Goal: Task Accomplishment & Management: Use online tool/utility

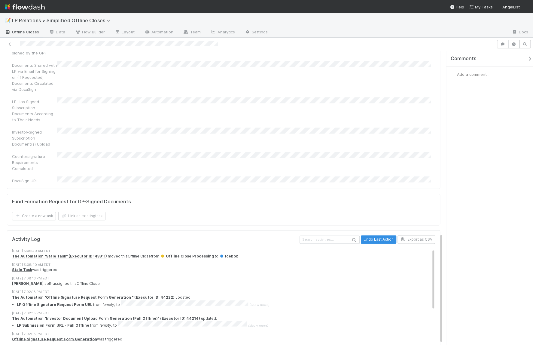
scroll to position [489, 0]
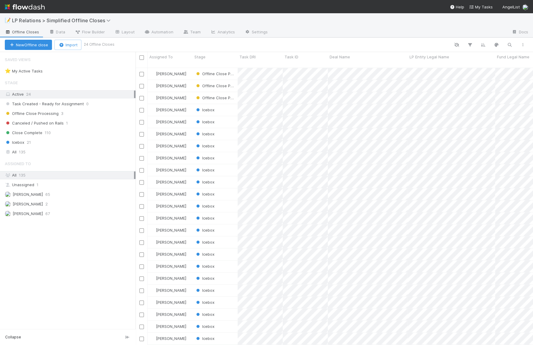
scroll to position [278, 393]
click at [78, 31] on icon at bounding box center [78, 32] width 6 height 4
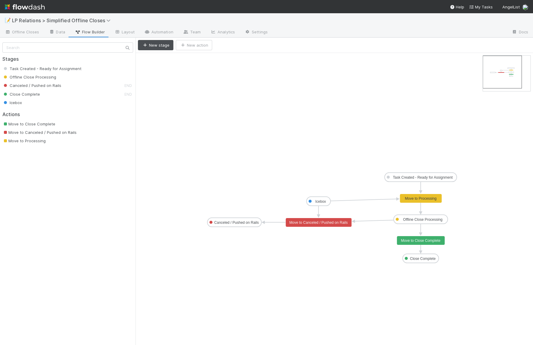
click at [81, 125] on div "Move to Close Complete" at bounding box center [69, 124] width 135 height 6
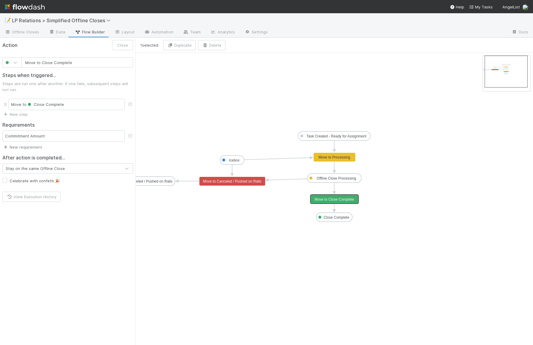
click at [35, 146] on link "New requirement" at bounding box center [22, 147] width 40 height 5
click at [83, 137] on div "User confirmation Checklist completed Task must be assigned Required fields Cus…" at bounding box center [266, 172] width 533 height 345
click at [78, 134] on div "Commitment Amount" at bounding box center [63, 135] width 122 height 11
click at [23, 143] on div "Requirements Commitment Amount New requirement" at bounding box center [68, 133] width 136 height 33
click at [24, 146] on link "New requirement" at bounding box center [22, 147] width 40 height 5
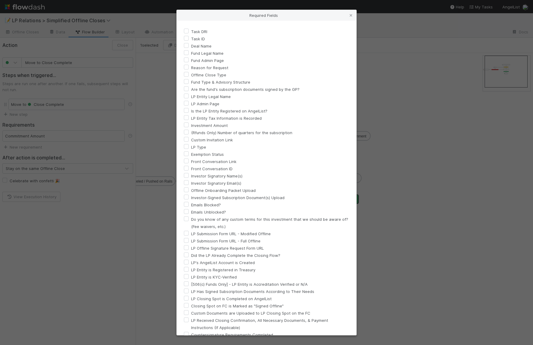
click at [191, 53] on label "Fund Legal Name" at bounding box center [207, 53] width 32 height 7
click at [185, 53] on input "Fund Legal Name" at bounding box center [186, 52] width 5 height 5
checkbox input "true"
click at [189, 97] on div "LP Entity Legal Name" at bounding box center [266, 96] width 165 height 7
click at [191, 96] on label "LP Entity Legal Name" at bounding box center [211, 96] width 40 height 7
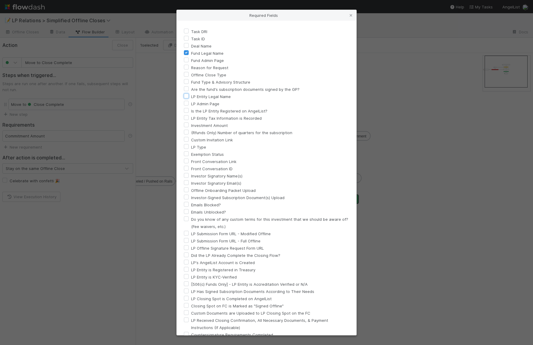
click at [187, 96] on input "LP Entity Legal Name" at bounding box center [186, 95] width 5 height 5
checkbox input "true"
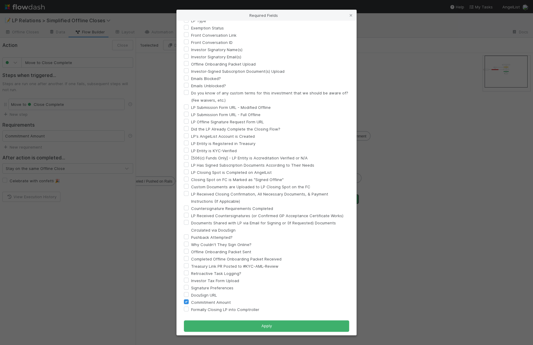
scroll to position [130, 0]
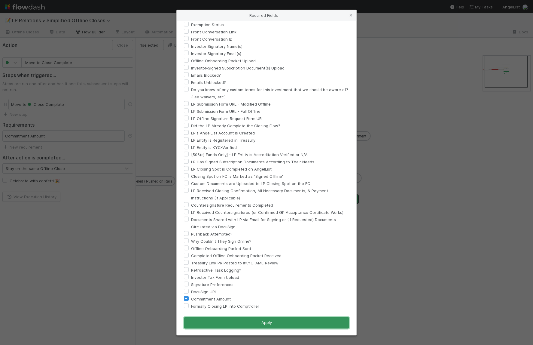
click at [256, 320] on button "Apply" at bounding box center [266, 322] width 165 height 11
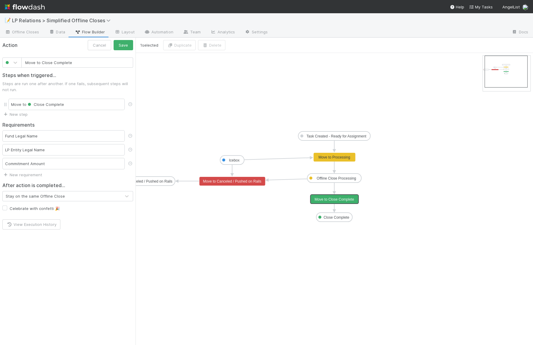
click at [85, 196] on div "Stay on the same Offline Close" at bounding box center [62, 196] width 118 height 10
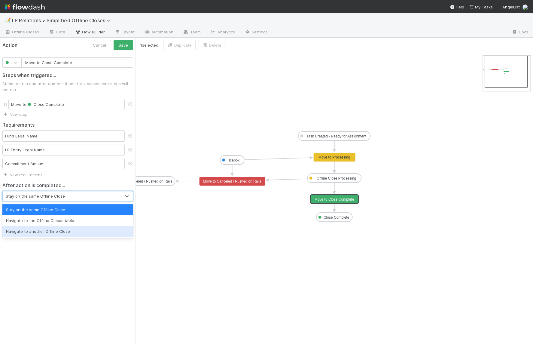
click at [72, 303] on div "Action Cancel Save Move to Close Complete Steps when triggered... Steps are run…" at bounding box center [68, 191] width 136 height 307
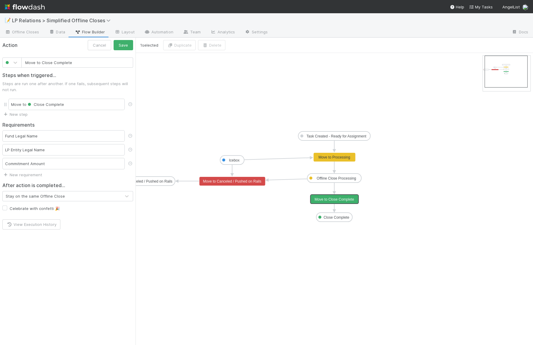
click at [78, 195] on div "Stay on the same Offline Close" at bounding box center [62, 196] width 118 height 10
click at [73, 307] on div "Action Cancel Save Move to Close Complete Steps when triggered... Steps are run…" at bounding box center [68, 191] width 136 height 307
click at [25, 209] on label "Celebrate with confetti 🎉" at bounding box center [35, 208] width 50 height 7
click at [7, 209] on input "Celebrate with confetti 🎉" at bounding box center [4, 207] width 5 height 5
checkbox input "true"
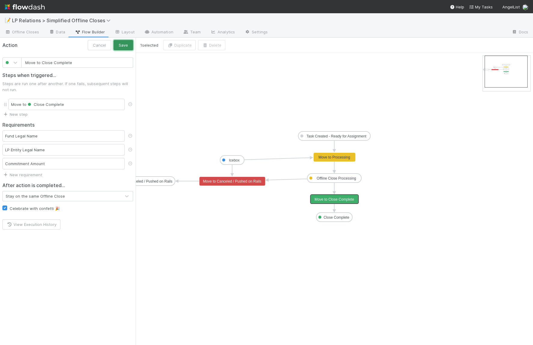
click at [126, 46] on button "Save" at bounding box center [124, 45] width 20 height 10
click at [75, 279] on div "Action Close Move to Close Complete Steps when triggered... Steps are run one a…" at bounding box center [68, 191] width 136 height 307
click at [52, 31] on icon at bounding box center [52, 32] width 6 height 4
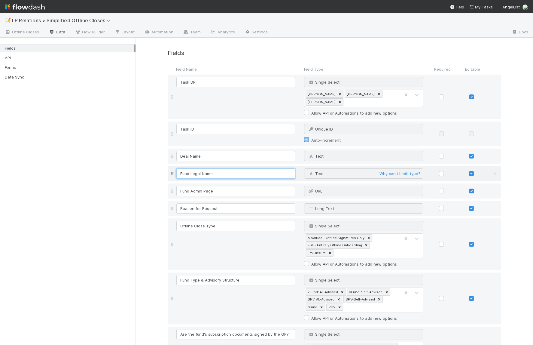
click at [232, 174] on input "Fund Legal Name" at bounding box center [235, 173] width 119 height 10
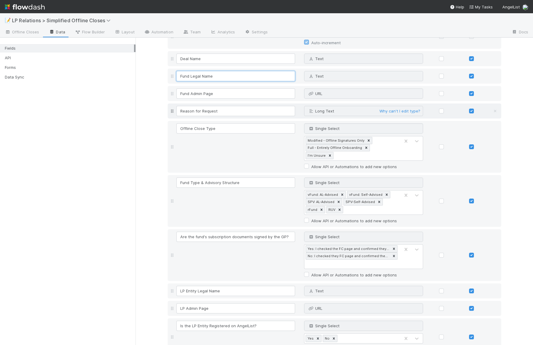
scroll to position [109, 0]
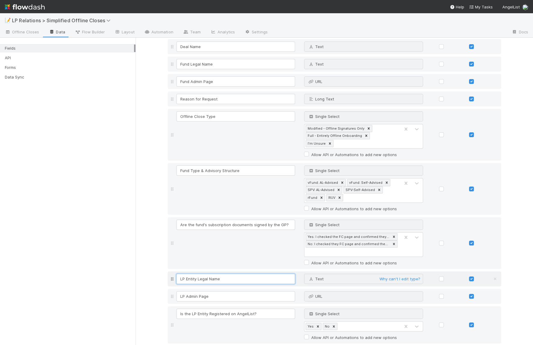
click at [235, 274] on input "LP Entity Legal Name" at bounding box center [235, 279] width 119 height 10
click at [227, 274] on input "LP Entity Legal Name (NAN if Unknown)" at bounding box center [235, 279] width 119 height 10
drag, startPoint x: 227, startPoint y: 271, endPoint x: 221, endPoint y: 271, distance: 6.0
click at [221, 274] on input "LP Entity Legal Name (NAN if Unknown)" at bounding box center [235, 279] width 119 height 10
click at [235, 274] on input "LP Entity Legal Name ("TBD" if Unknown)" at bounding box center [235, 279] width 119 height 10
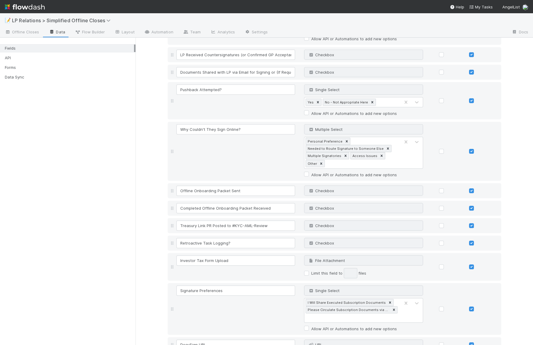
scroll to position [1128, 0]
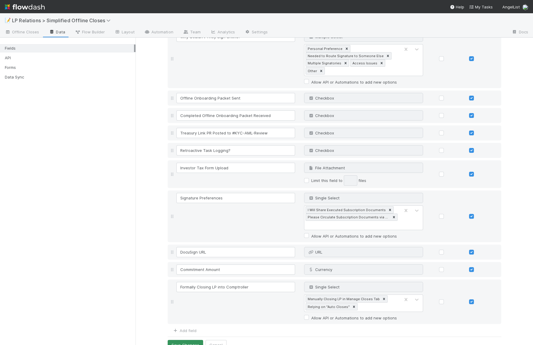
type input "LP Entity Legal Name ("TBD" if Still Unknown)"
click at [188, 340] on button "Save Changes" at bounding box center [185, 345] width 35 height 10
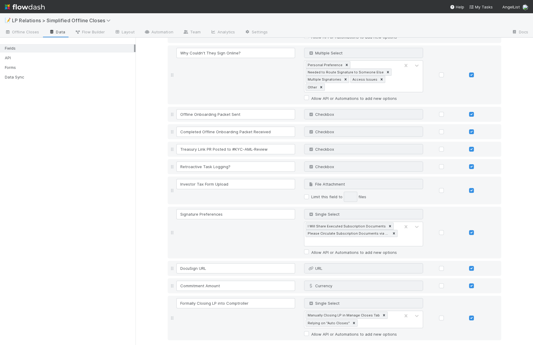
scroll to position [1144, 0]
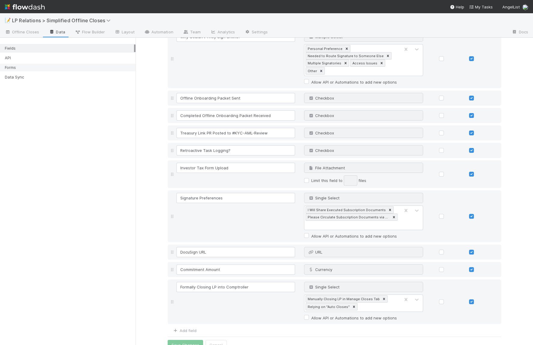
click at [67, 71] on div "Forms" at bounding box center [69, 68] width 129 height 8
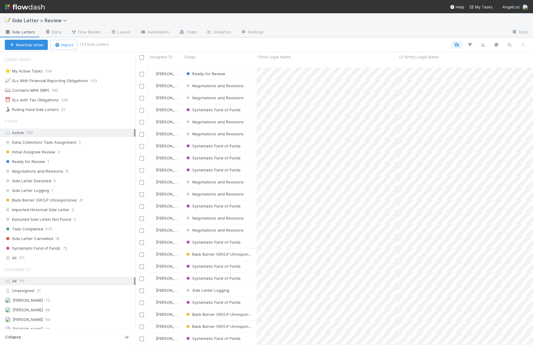
scroll to position [278, 393]
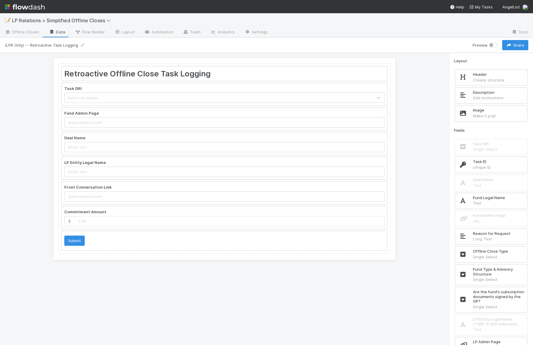
click at [165, 164] on div at bounding box center [224, 168] width 325 height 22
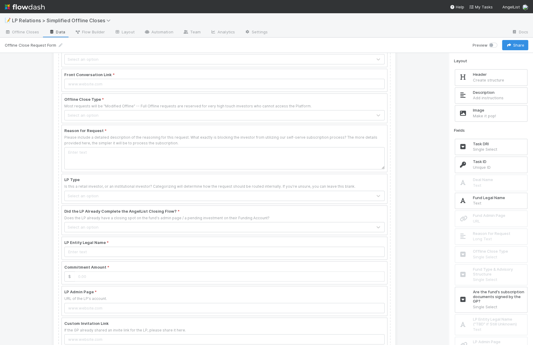
scroll to position [165, 0]
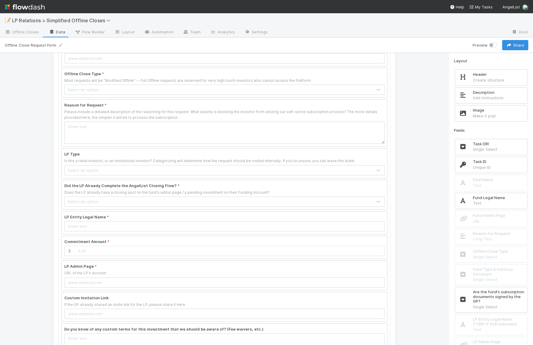
click at [127, 219] on div at bounding box center [224, 222] width 325 height 22
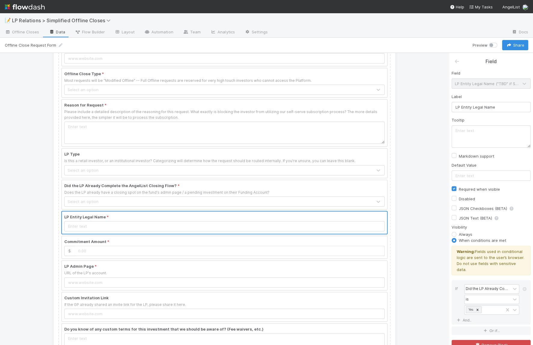
click at [508, 112] on div "Field LP Entity Legal Name ("TBD" if Still Unknown) Label LP Entity Legal Name …" at bounding box center [491, 207] width 84 height 285
click at [508, 102] on input "LP Entity Legal Name" at bounding box center [491, 107] width 79 height 10
click at [507, 107] on input "LP Entity Legal Name" at bounding box center [491, 107] width 79 height 10
type input "LP Entity Legal Name ("TBD" if Still Unknown)"
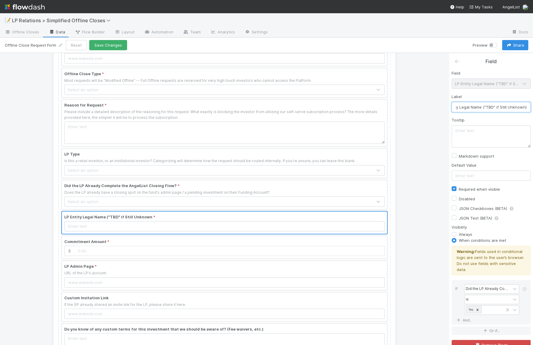
scroll to position [0, 17]
click at [170, 241] on div at bounding box center [224, 247] width 325 height 22
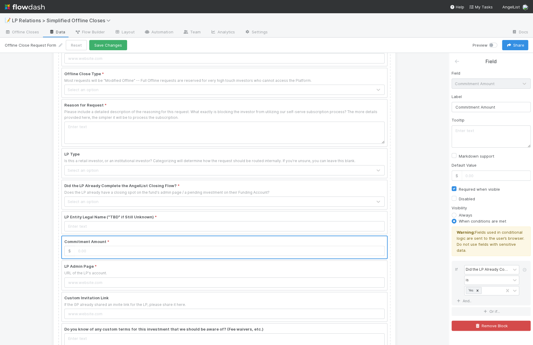
click at [228, 216] on div at bounding box center [224, 222] width 325 height 22
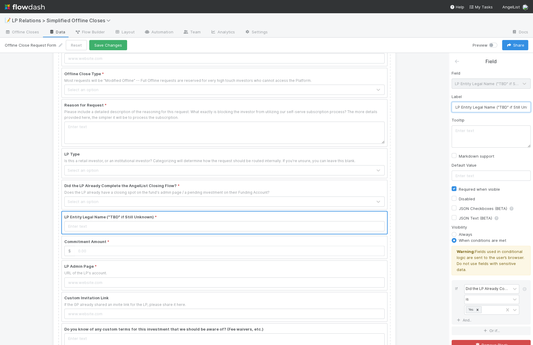
click at [468, 110] on input "LP Entity Legal Name ("TBD" if Still Unknown)" at bounding box center [491, 107] width 79 height 10
drag, startPoint x: 466, startPoint y: 107, endPoint x: 559, endPoint y: 107, distance: 93.2
click at [533, 107] on html "📝 LP Relations > Simplified Offline Closes Offline Closes Data Flow Builder Lay…" at bounding box center [266, 172] width 533 height 345
click at [490, 133] on textarea at bounding box center [491, 136] width 79 height 22
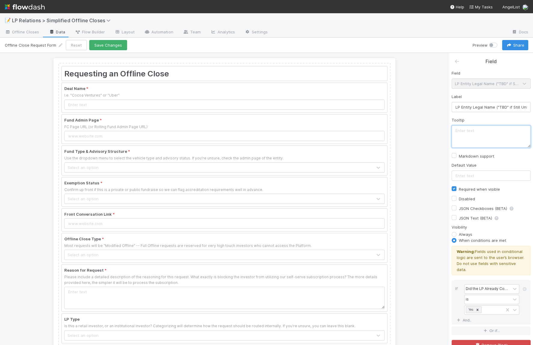
scroll to position [0, 0]
click at [106, 47] on button "Save Changes" at bounding box center [108, 45] width 38 height 10
click at [51, 26] on div "📝 LP Relations > Simplified Offline Closes" at bounding box center [266, 20] width 533 height 14
click at [52, 29] on link "Data" at bounding box center [57, 33] width 26 height 10
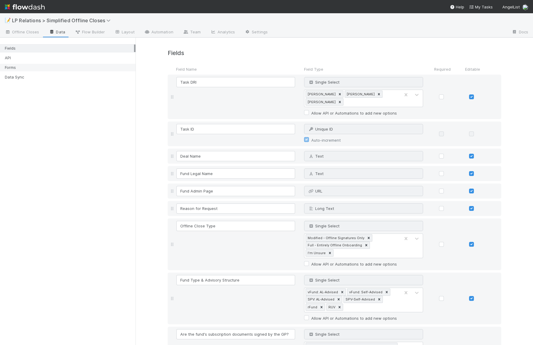
click at [55, 68] on div "Forms" at bounding box center [69, 68] width 129 height 8
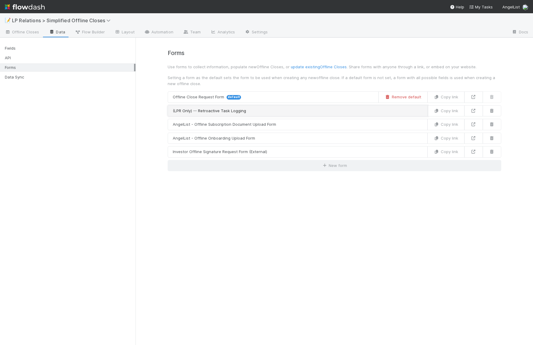
click at [245, 108] on link "(LPR Only) -- Retroactive Task Logging" at bounding box center [298, 110] width 260 height 11
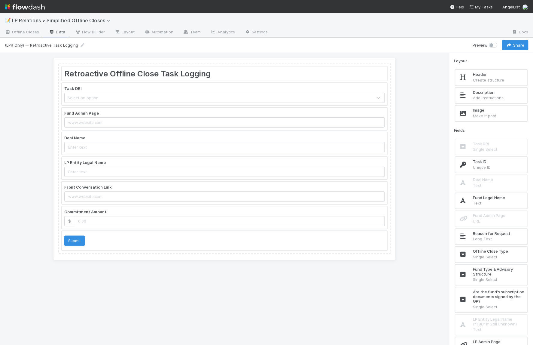
click at [184, 93] on div at bounding box center [224, 94] width 325 height 22
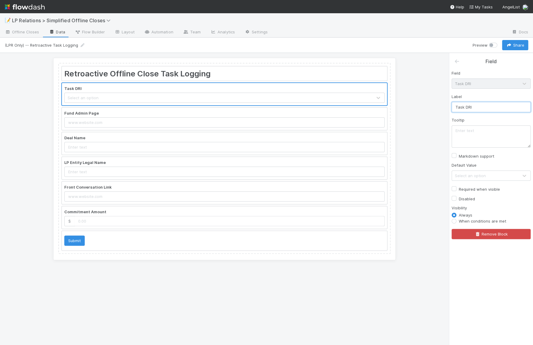
click at [484, 108] on input "Task DRI" at bounding box center [491, 107] width 79 height 10
drag, startPoint x: 464, startPoint y: 106, endPoint x: 566, endPoint y: 110, distance: 102.3
click at [533, 110] on html "📝 LP Relations > Simplified Offline Closes Offline Closes Data Flow Builder Lay…" at bounding box center [266, 172] width 533 height 345
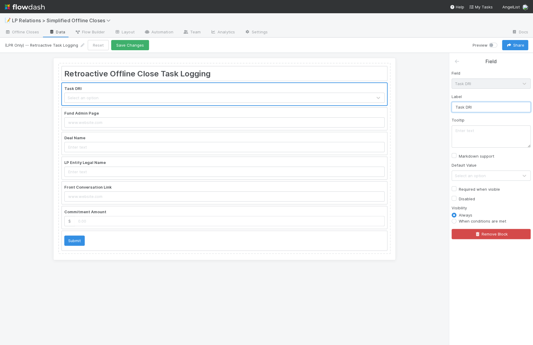
type input "Task DRI"
click at [505, 131] on textarea at bounding box center [491, 136] width 79 height 22
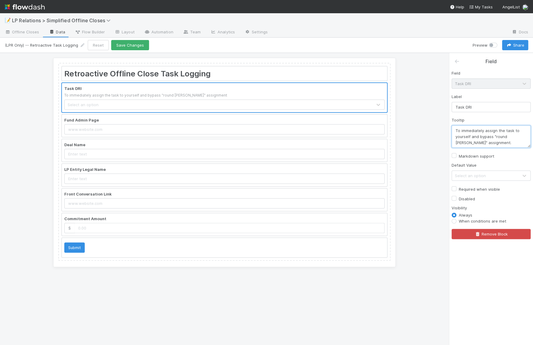
type textarea "To immediately assign the task to yourself and bypass "round robin" assignment."
click at [216, 149] on div at bounding box center [224, 150] width 325 height 22
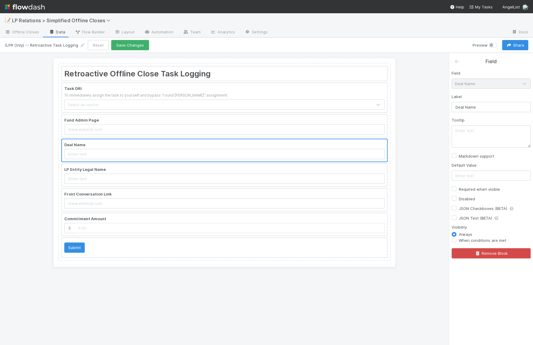
click at [213, 170] on div at bounding box center [224, 175] width 325 height 22
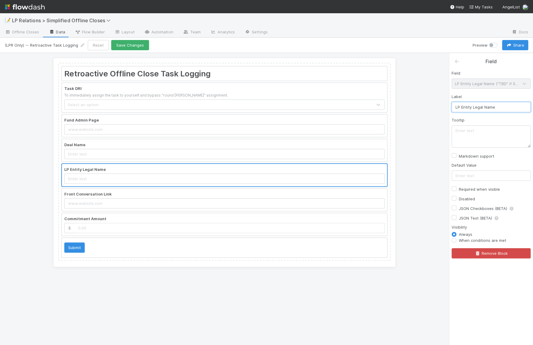
click at [501, 105] on input "LP Entity Legal Name" at bounding box center [491, 107] width 79 height 10
click at [491, 142] on textarea at bounding box center [491, 136] width 79 height 22
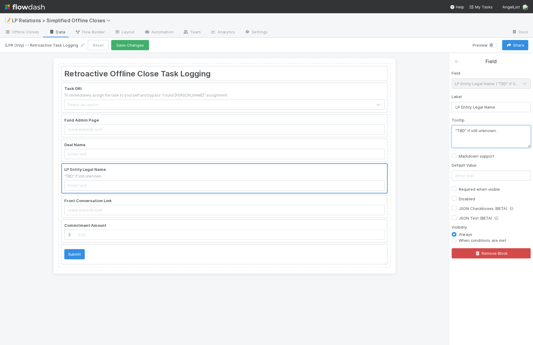
click at [456, 130] on textarea ""TBD" if still unknown." at bounding box center [491, 136] width 79 height 22
type textarea "Add "TBD" if still unknown."
click at [124, 45] on button "Save Changes" at bounding box center [130, 45] width 38 height 10
click at [55, 32] on link "Data" at bounding box center [57, 33] width 26 height 10
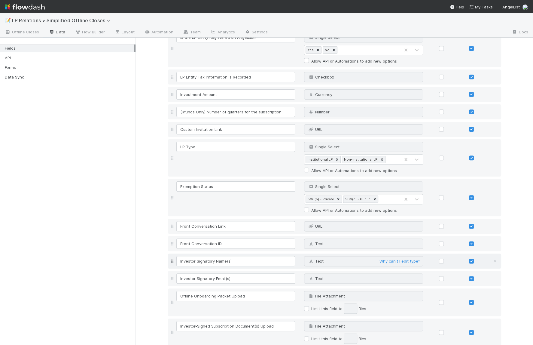
scroll to position [387, 0]
click at [100, 238] on div "Fields API Forms Data Sync" at bounding box center [68, 191] width 136 height 307
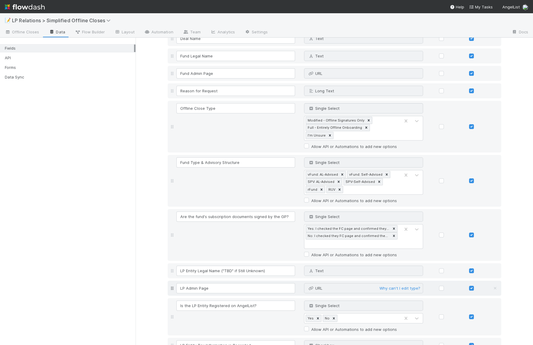
scroll to position [123, 0]
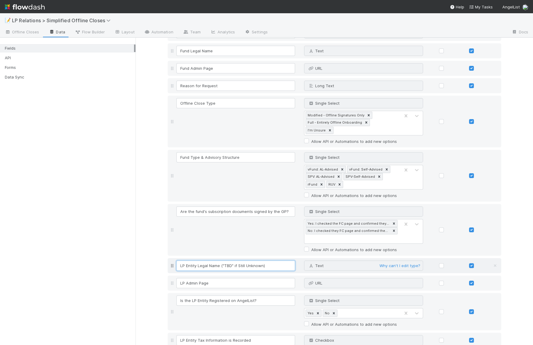
drag, startPoint x: 273, startPoint y: 260, endPoint x: 217, endPoint y: 259, distance: 55.9
click at [217, 260] on input "LP Entity Legal Name ("TBD" if Still Unknown)" at bounding box center [235, 265] width 119 height 10
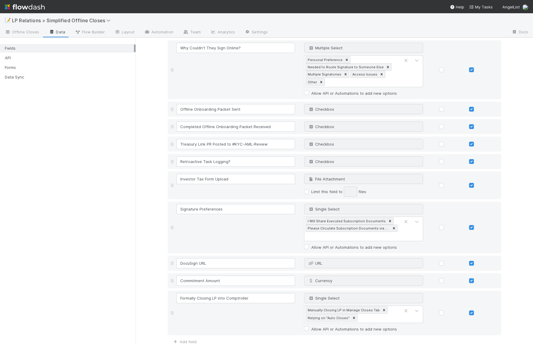
scroll to position [1128, 0]
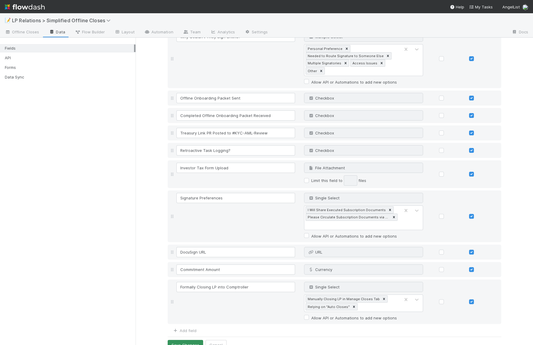
type input "LP Entity Legal Name"
click at [174, 340] on button "Save Changes" at bounding box center [185, 345] width 35 height 10
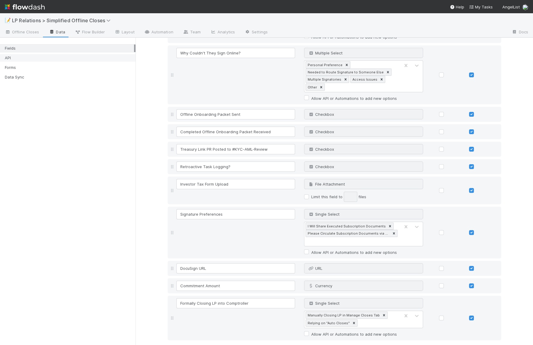
scroll to position [1144, 0]
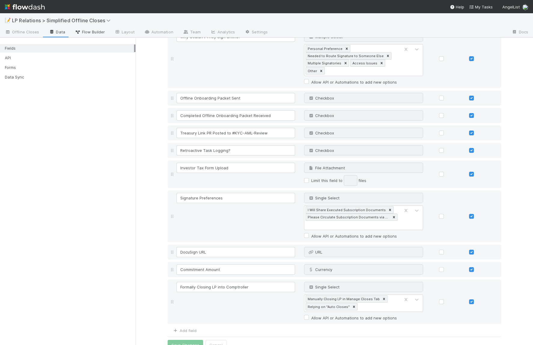
click at [78, 32] on icon at bounding box center [78, 32] width 6 height 4
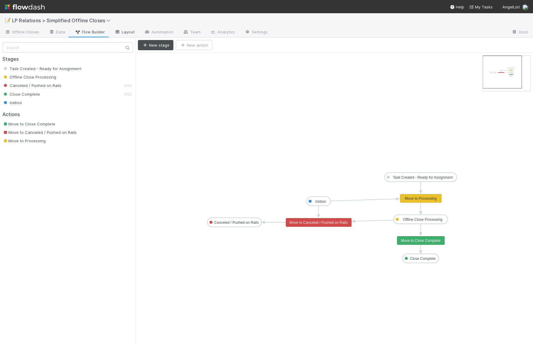
click at [115, 30] on icon at bounding box center [118, 32] width 6 height 4
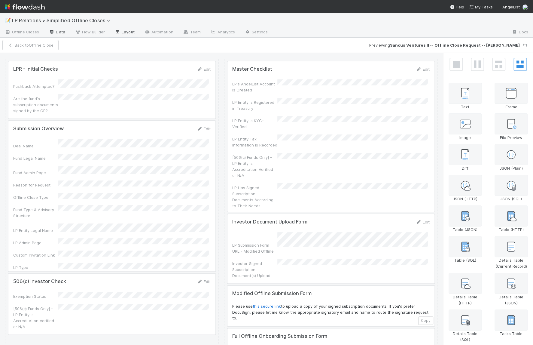
click at [62, 32] on link "Data" at bounding box center [57, 33] width 26 height 10
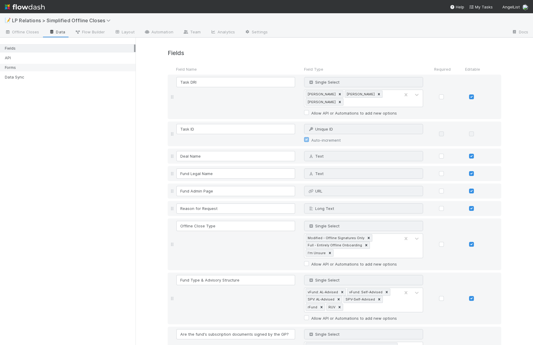
click at [73, 70] on div "Forms" at bounding box center [69, 68] width 129 height 8
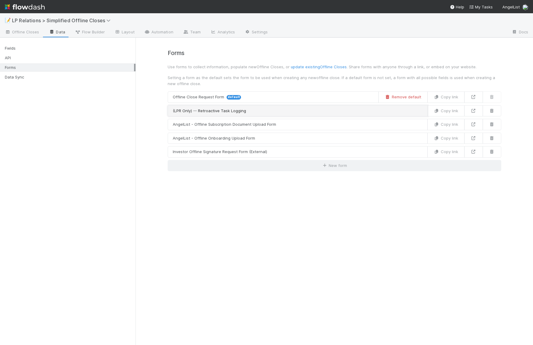
click at [263, 109] on link "(LPR Only) -- Retroactive Task Logging" at bounding box center [298, 110] width 260 height 11
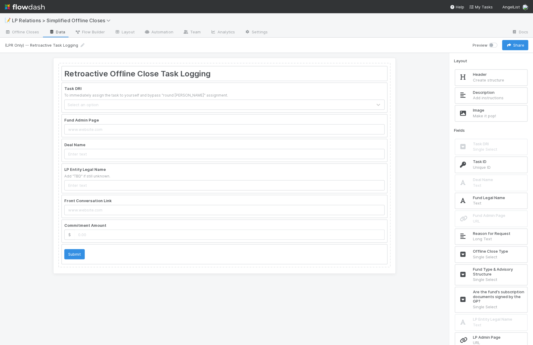
click at [195, 176] on div at bounding box center [224, 178] width 325 height 29
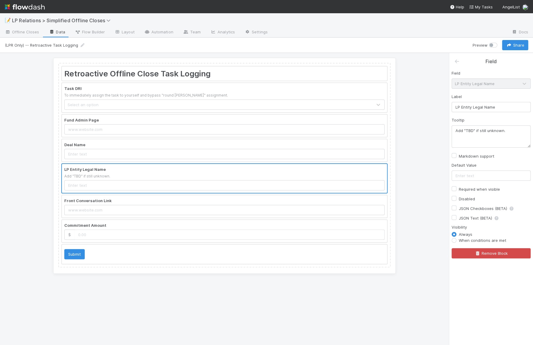
click at [191, 292] on div "Retroactive Offline Close Task Logging Task DRI To immediately assign the task …" at bounding box center [224, 199] width 449 height 292
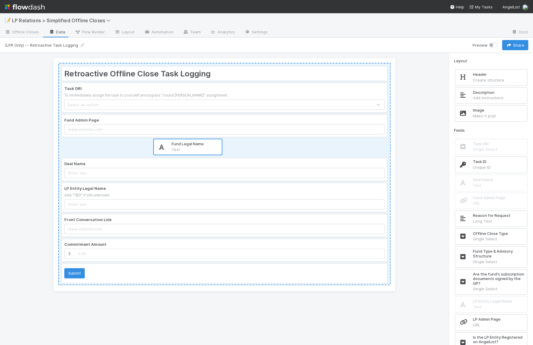
drag, startPoint x: 489, startPoint y: 200, endPoint x: 186, endPoint y: 147, distance: 307.5
click at [186, 147] on div "Retroactive Offline Close Task Logging Task DRI To immediately assign the task …" at bounding box center [266, 199] width 533 height 292
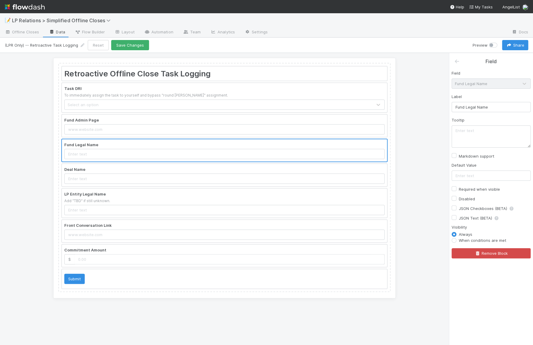
click at [173, 150] on div at bounding box center [224, 150] width 325 height 22
click at [202, 97] on div at bounding box center [224, 97] width 325 height 29
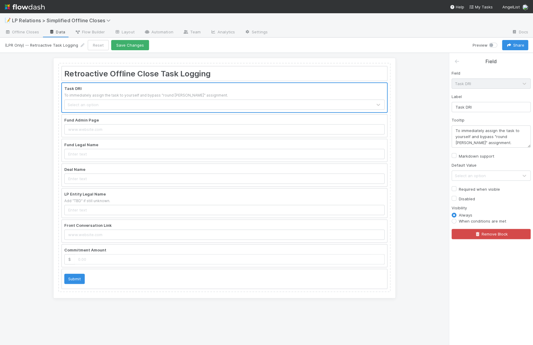
click at [459, 189] on label "Required when visible" at bounding box center [479, 188] width 41 height 7
click at [456, 189] on input "Required when visible" at bounding box center [454, 187] width 5 height 5
checkbox input "true"
click at [214, 134] on div at bounding box center [224, 126] width 325 height 22
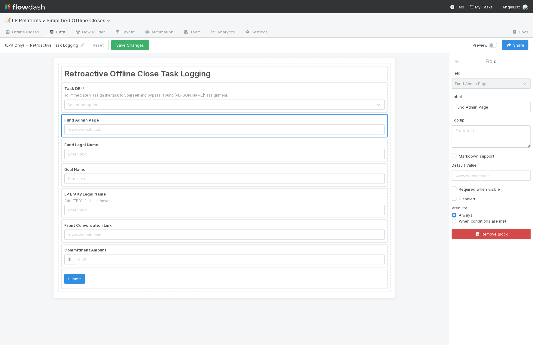
click at [459, 188] on label "Required when visible" at bounding box center [479, 188] width 41 height 7
click at [455, 188] on input "Required when visible" at bounding box center [454, 187] width 5 height 5
checkbox input "true"
click at [249, 157] on div at bounding box center [224, 150] width 325 height 22
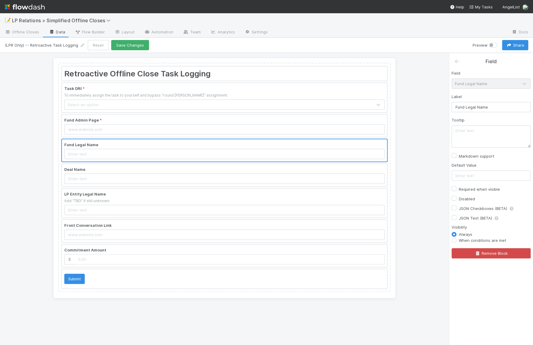
click at [459, 188] on label "Required when visible" at bounding box center [479, 188] width 41 height 7
click at [454, 188] on input "Required when visible" at bounding box center [454, 187] width 5 height 5
checkbox input "true"
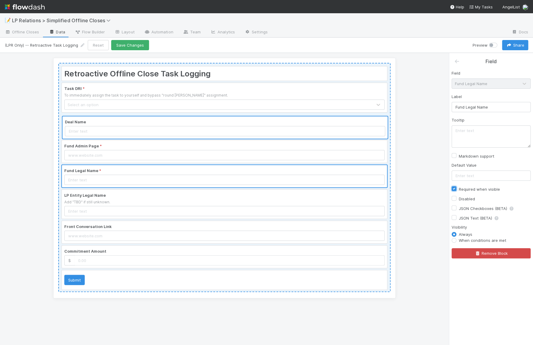
drag, startPoint x: 215, startPoint y: 171, endPoint x: 215, endPoint y: 118, distance: 53.2
click at [215, 118] on div "Retroactive Offline Close Task Logging Task DRI * To immediately assign the tas…" at bounding box center [224, 177] width 332 height 229
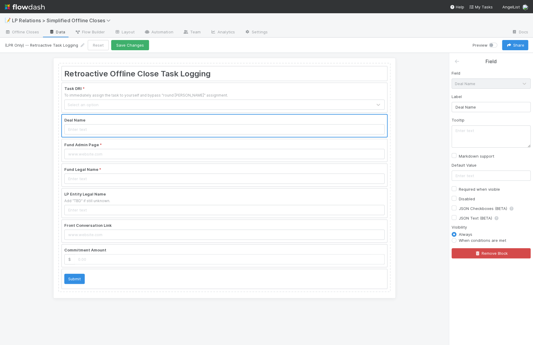
click at [122, 200] on div at bounding box center [224, 202] width 325 height 29
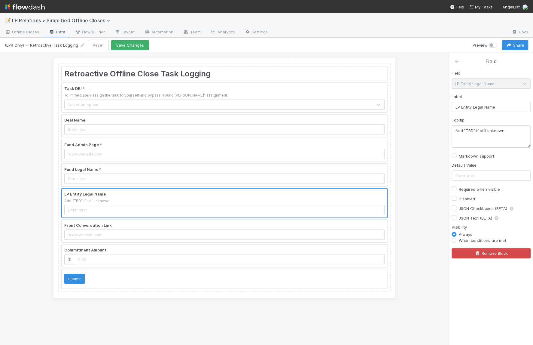
click at [459, 188] on label "Required when visible" at bounding box center [479, 188] width 41 height 7
click at [455, 188] on input "Required when visible" at bounding box center [454, 187] width 5 height 5
checkbox input "true"
click at [184, 231] on div at bounding box center [224, 231] width 325 height 22
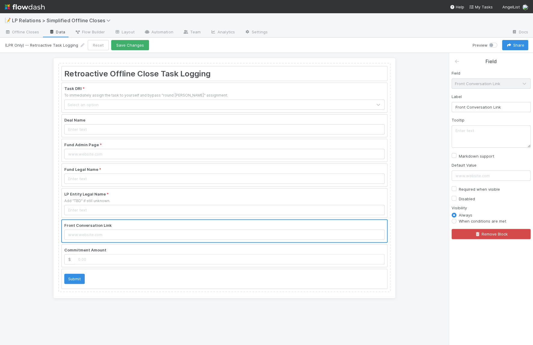
click at [188, 254] on div at bounding box center [224, 255] width 325 height 22
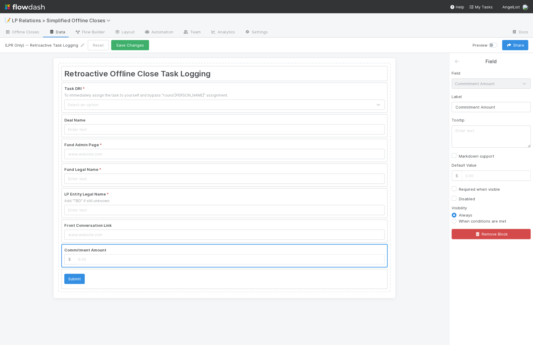
click at [170, 129] on div at bounding box center [224, 126] width 325 height 22
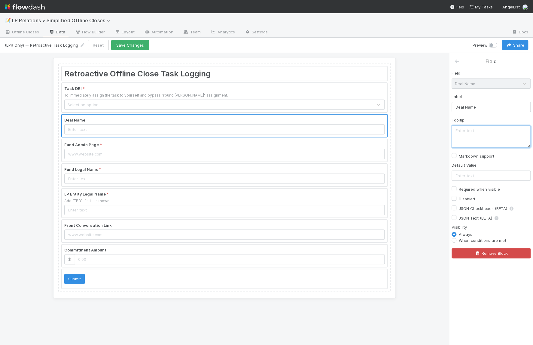
click at [467, 137] on textarea at bounding box center [491, 136] width 79 height 22
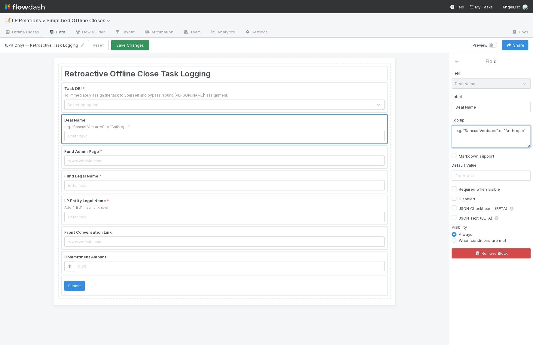
type textarea "e.g. "Sancus Ventures" or "Anthropic""
click at [133, 48] on button "Save Changes" at bounding box center [130, 45] width 38 height 10
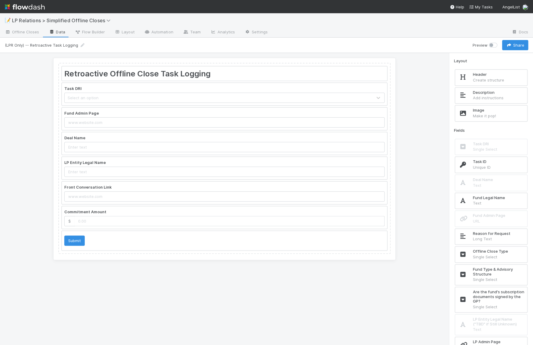
click at [121, 172] on div at bounding box center [224, 168] width 325 height 22
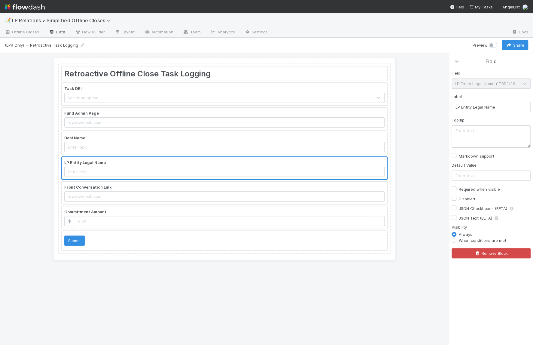
click at [54, 31] on link "Data" at bounding box center [57, 33] width 26 height 10
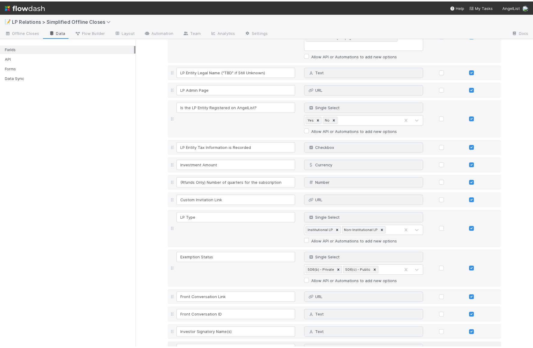
scroll to position [317, 0]
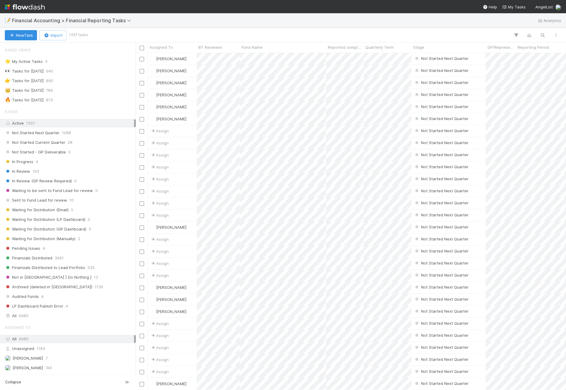
scroll to position [4, 4]
